Goal: Task Accomplishment & Management: Manage account settings

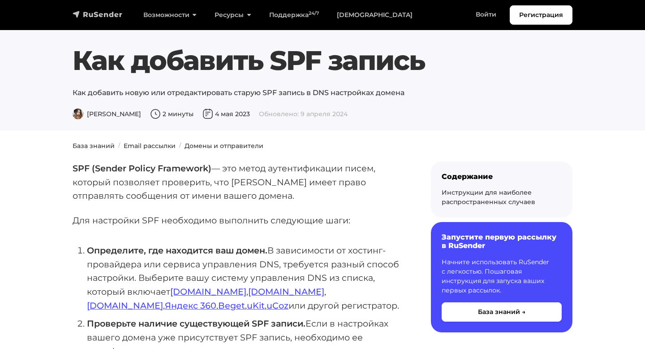
click at [99, 17] on img "navbar" at bounding box center [98, 14] width 50 height 9
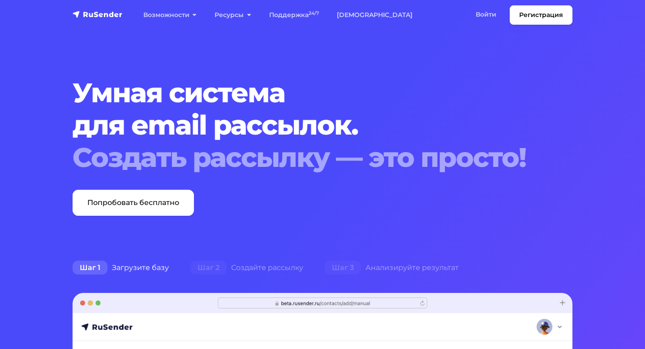
click at [486, 13] on link "Войти" at bounding box center [486, 14] width 39 height 18
